Goal: Transaction & Acquisition: Purchase product/service

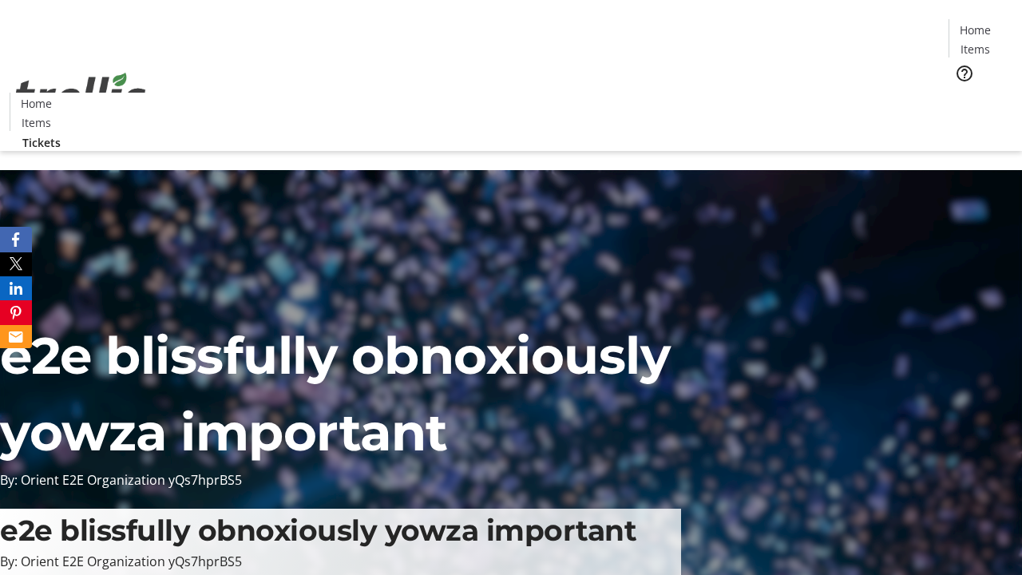
click at [962, 93] on span "Tickets" at bounding box center [981, 101] width 38 height 17
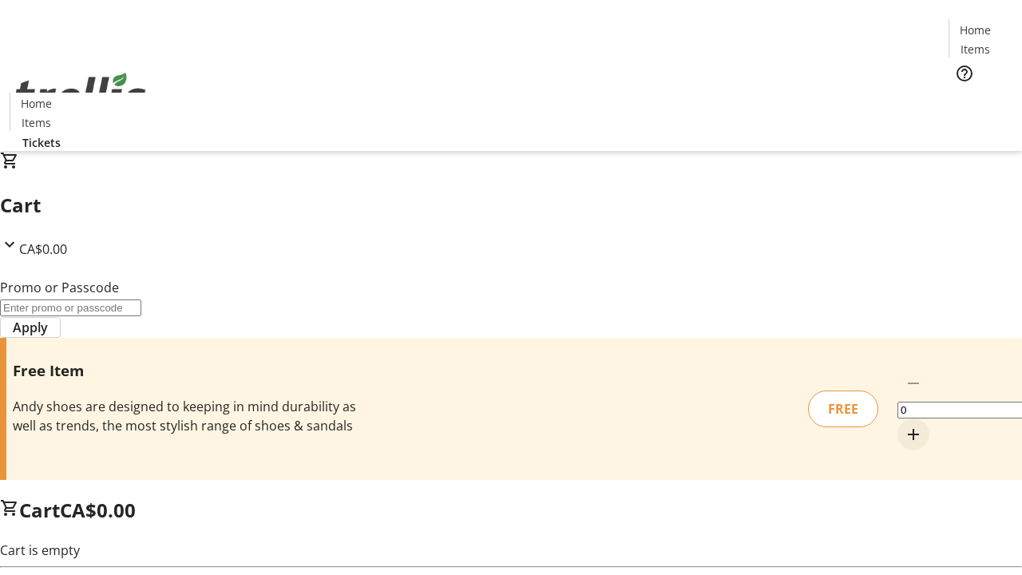
click at [904, 425] on mat-icon "Increment by one" at bounding box center [913, 434] width 19 height 19
type input "1"
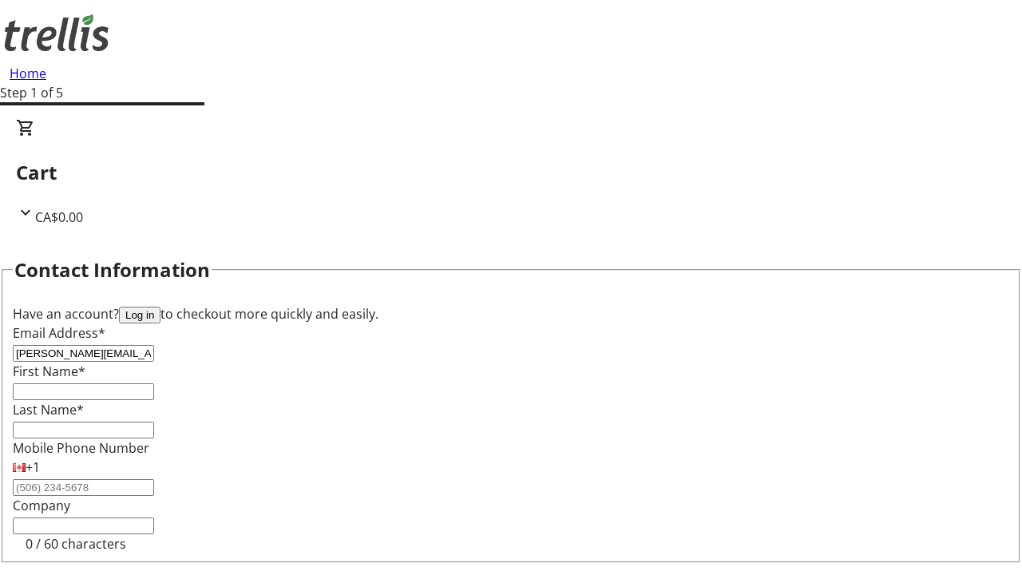
type input "[PERSON_NAME][EMAIL_ADDRESS][DOMAIN_NAME]"
type input "[PERSON_NAME]"
